Goal: Obtain resource: Download file/media

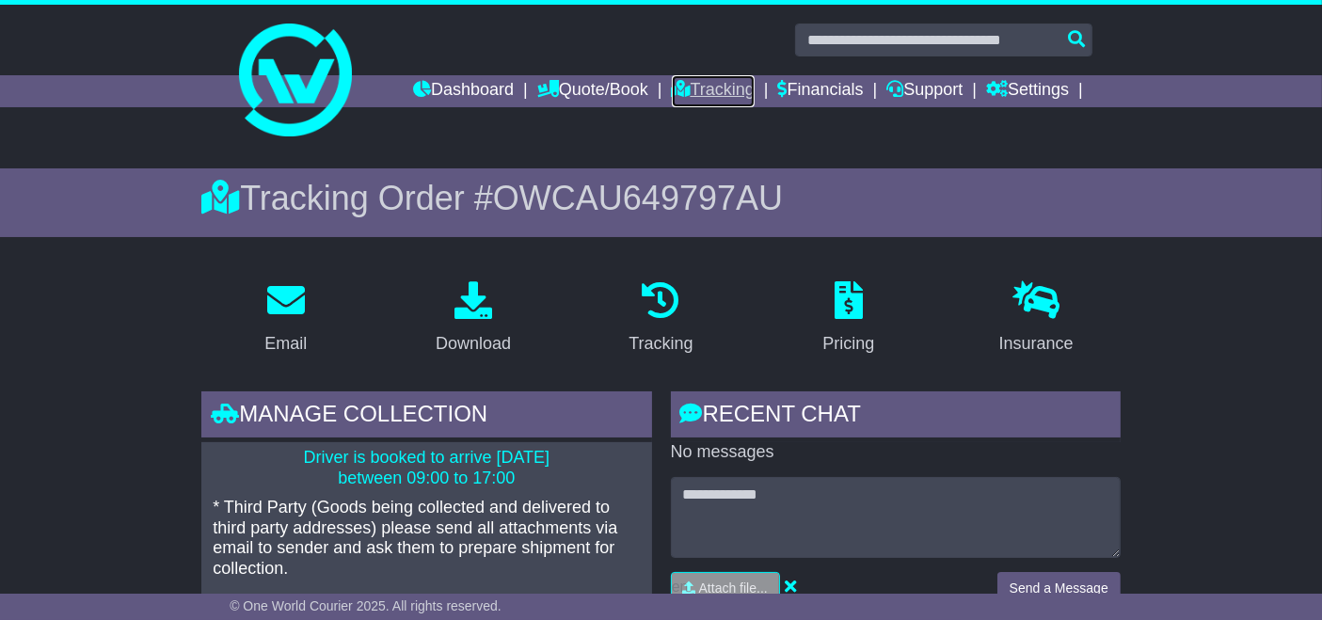
click at [727, 91] on link "Tracking" at bounding box center [713, 91] width 83 height 32
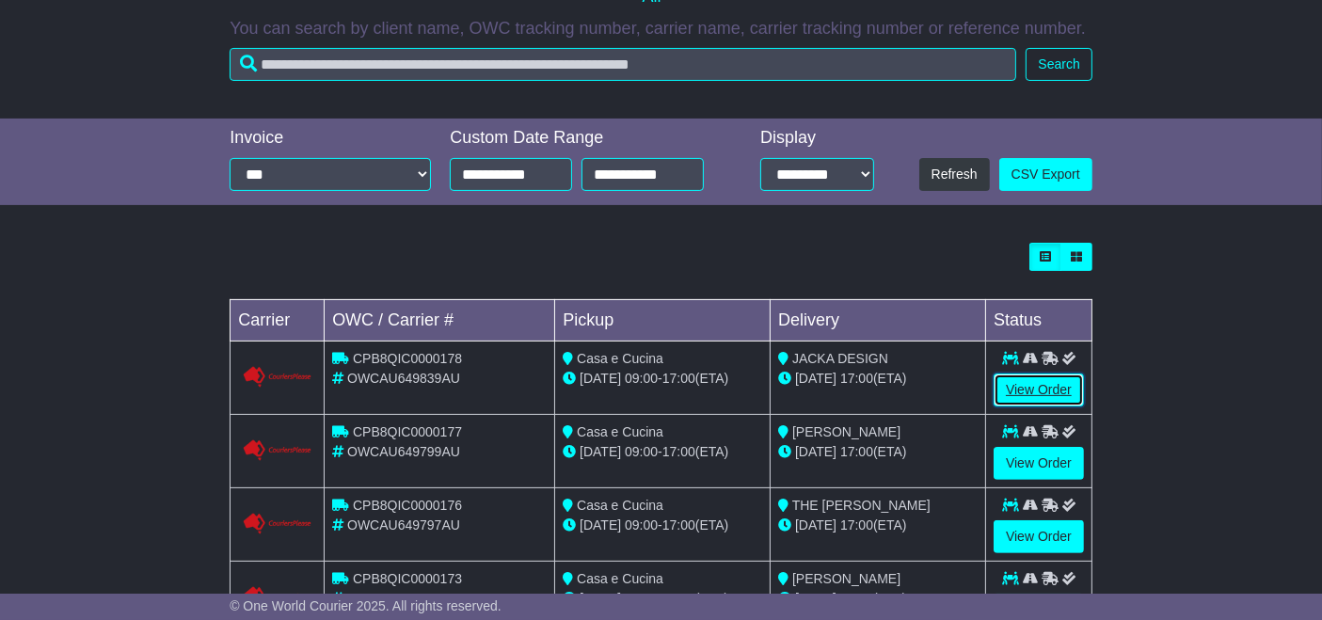
click at [1042, 388] on link "View Order" at bounding box center [1039, 390] width 90 height 33
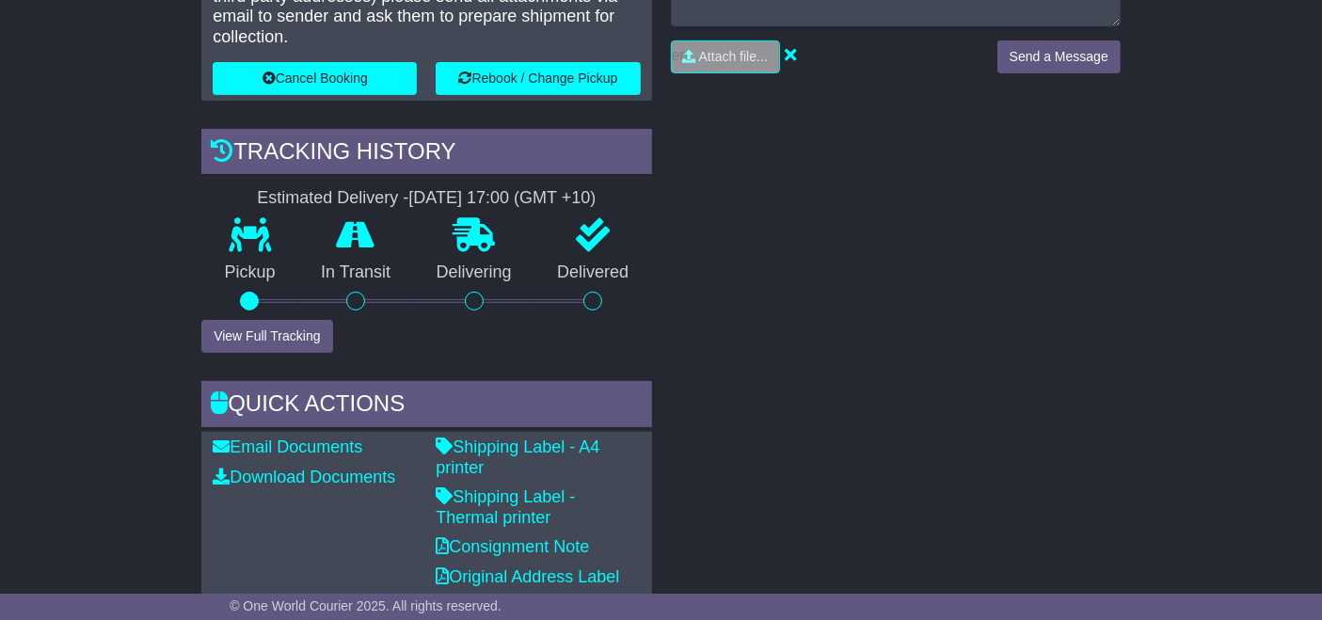
scroll to position [535, 0]
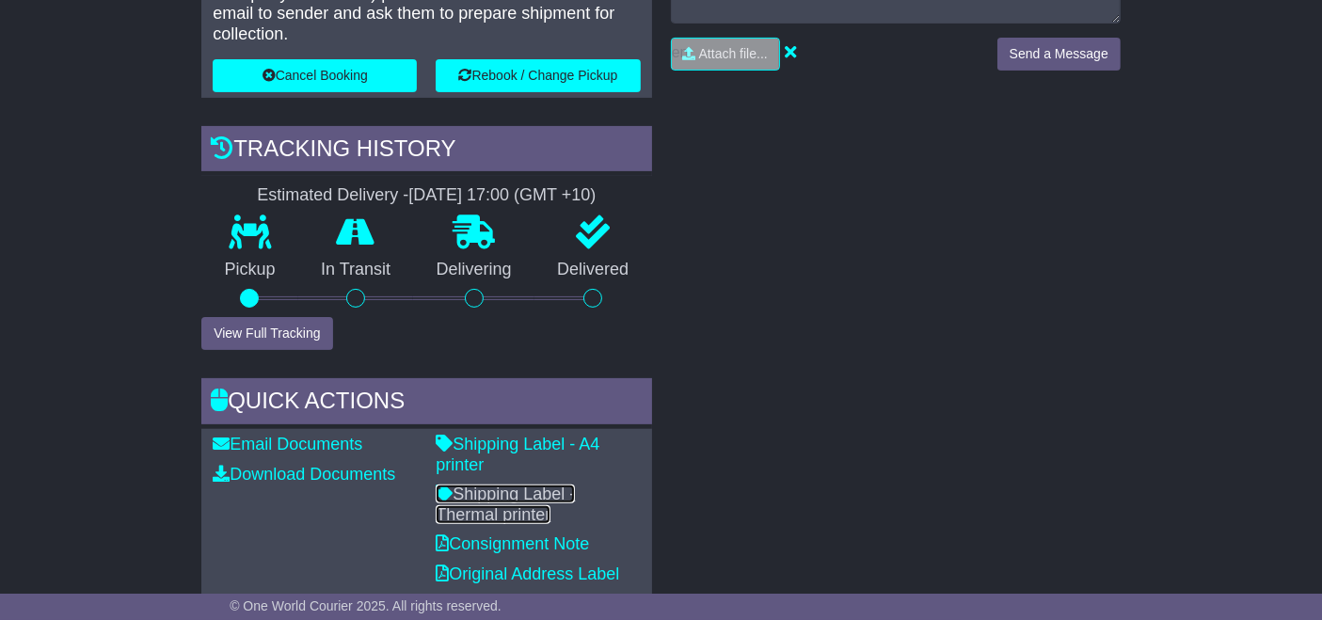
click at [540, 485] on link "Shipping Label - Thermal printer" at bounding box center [505, 505] width 139 height 40
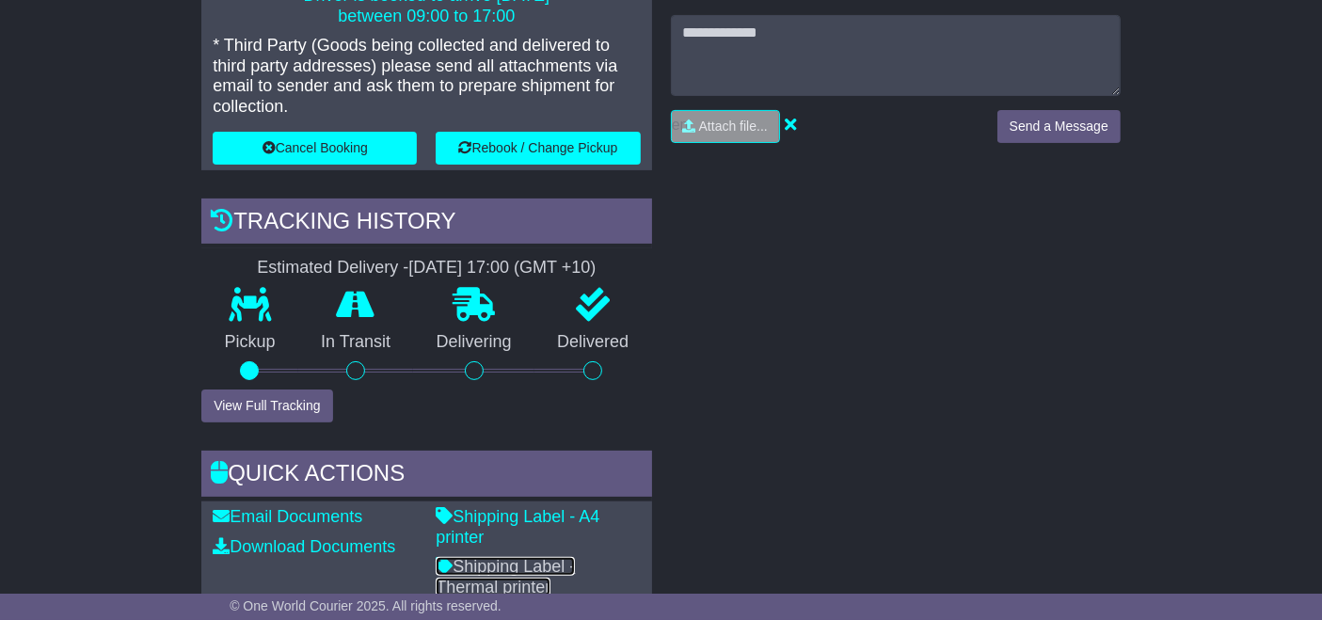
scroll to position [0, 0]
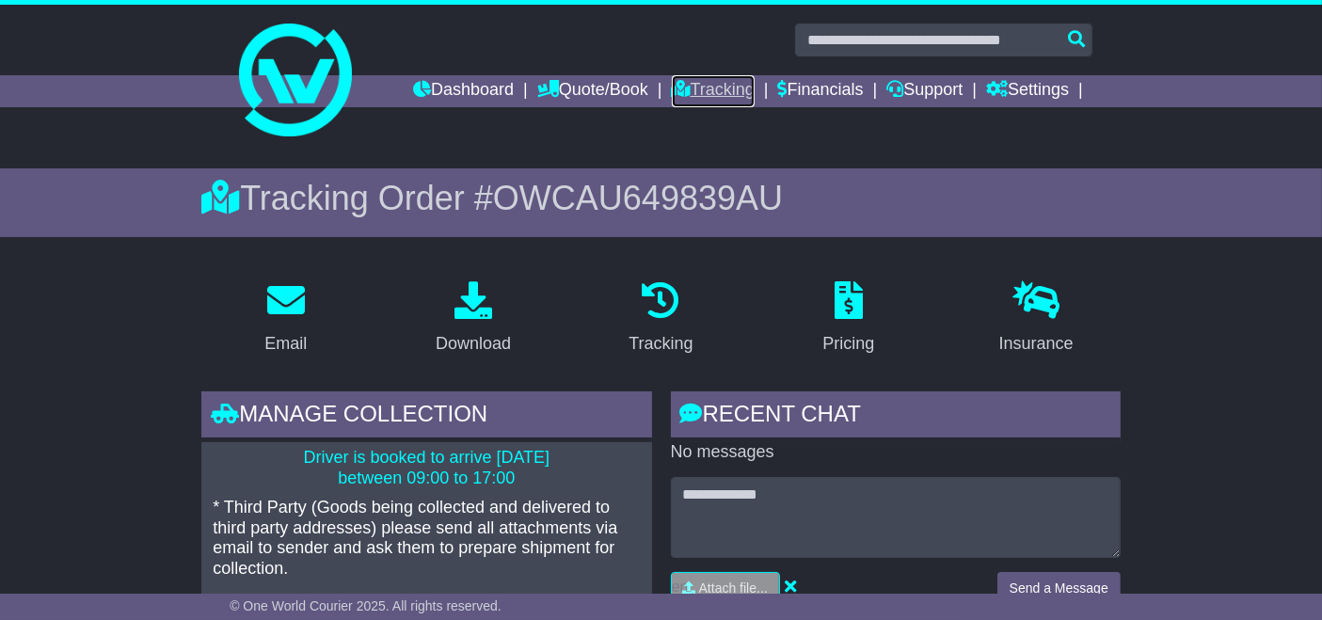
click at [704, 99] on link "Tracking" at bounding box center [713, 91] width 83 height 32
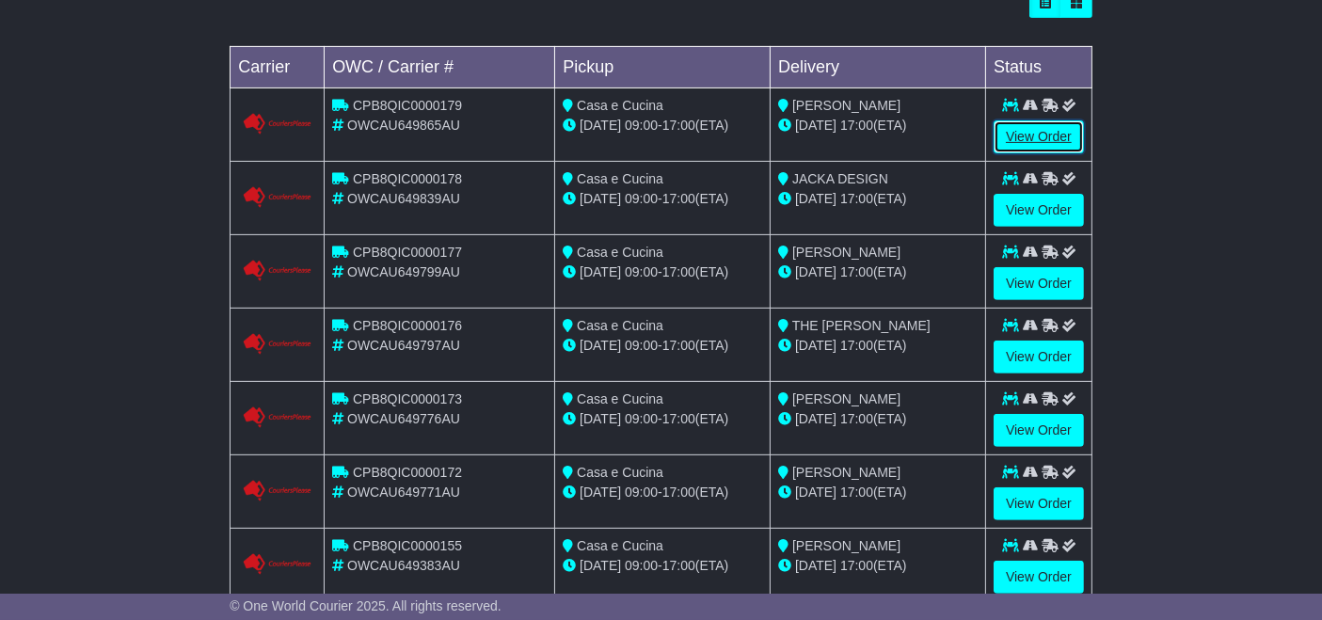
click at [1038, 136] on link "View Order" at bounding box center [1039, 136] width 90 height 33
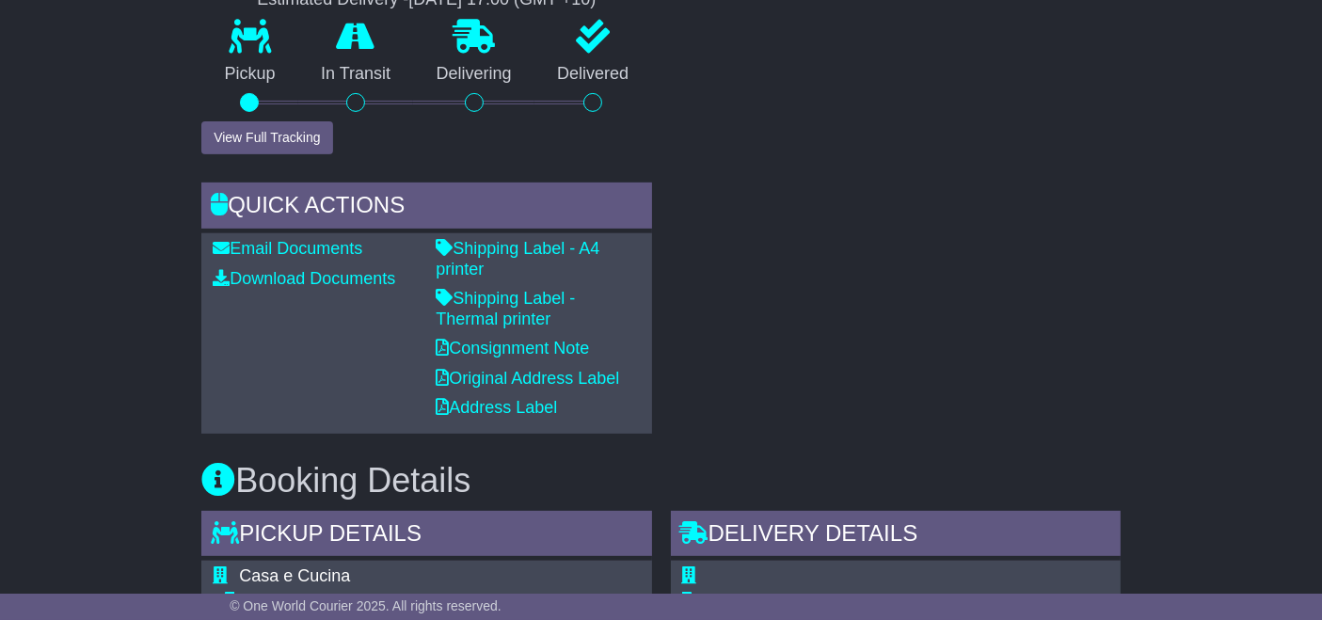
scroll to position [722, 0]
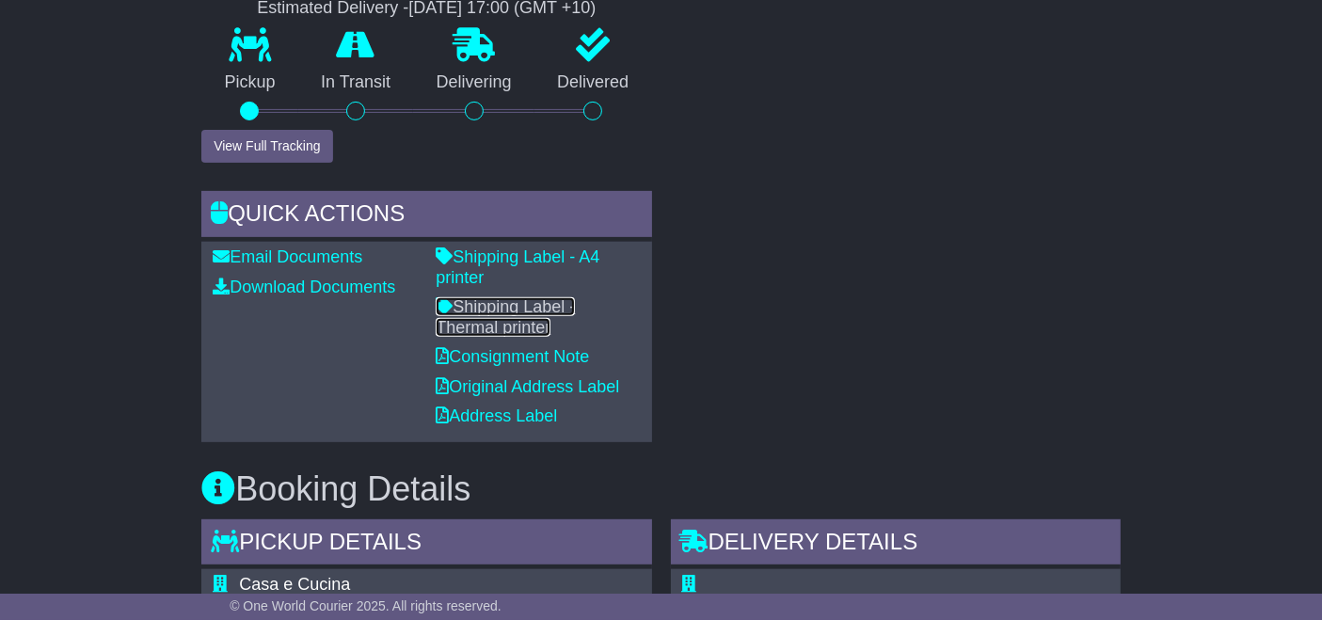
click at [516, 297] on link "Shipping Label - Thermal printer" at bounding box center [505, 317] width 139 height 40
